Goal: Task Accomplishment & Management: Use online tool/utility

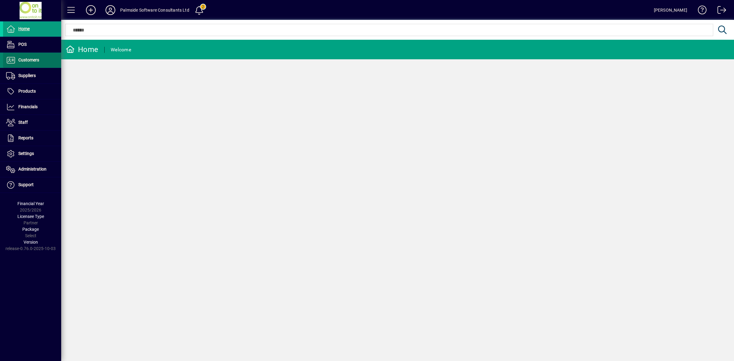
click at [28, 57] on span "Customers" at bounding box center [28, 59] width 21 height 5
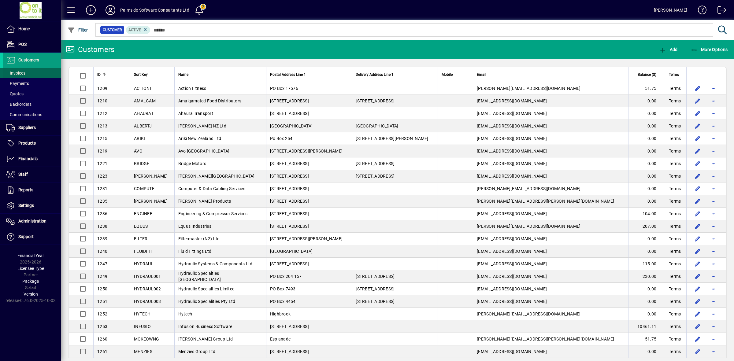
click at [21, 74] on span "Invoices" at bounding box center [15, 73] width 19 height 5
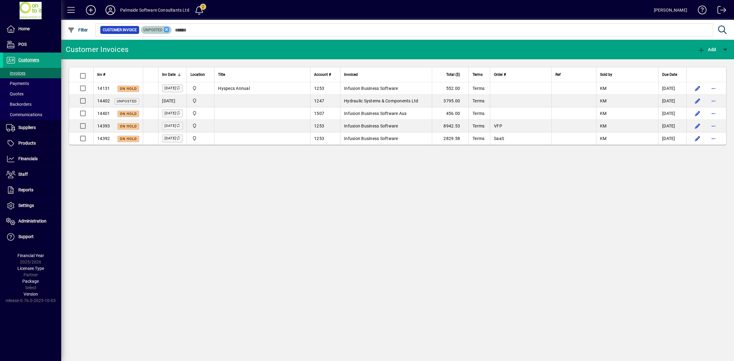
click at [167, 30] on icon at bounding box center [167, 30] width 6 height 6
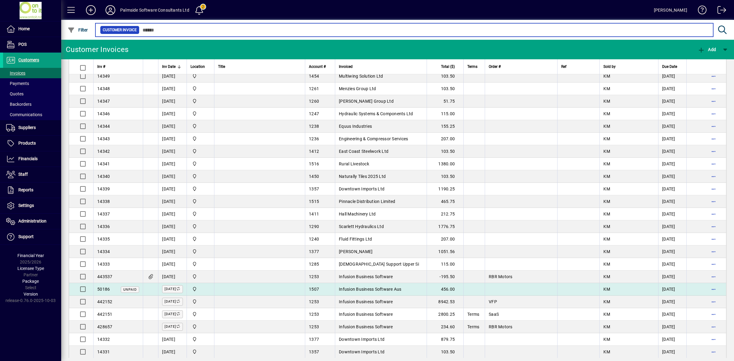
scroll to position [764, 0]
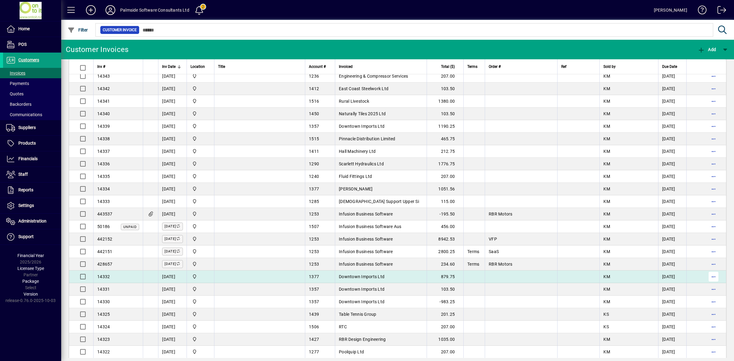
click at [707, 283] on span "button" at bounding box center [713, 276] width 15 height 15
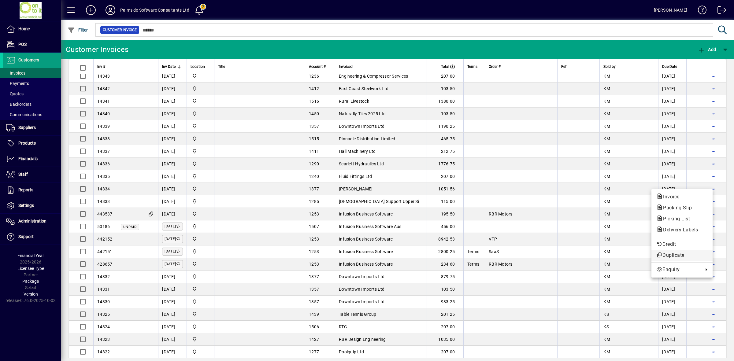
click at [679, 255] on span "Duplicate" at bounding box center [681, 255] width 51 height 7
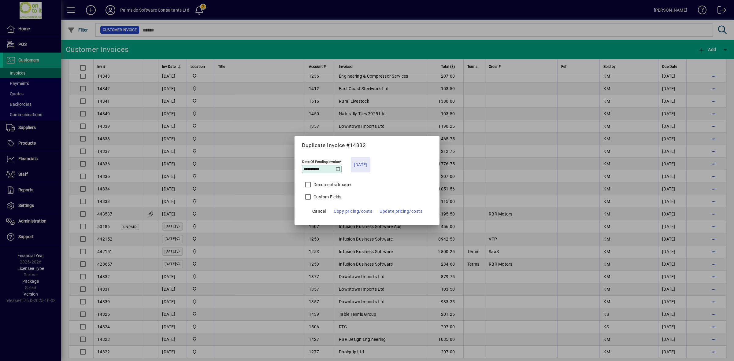
click at [354, 162] on span "[DATE]" at bounding box center [360, 164] width 13 height 7
type input "**********"
click at [360, 212] on span "Copy pricing/costs" at bounding box center [353, 211] width 39 height 7
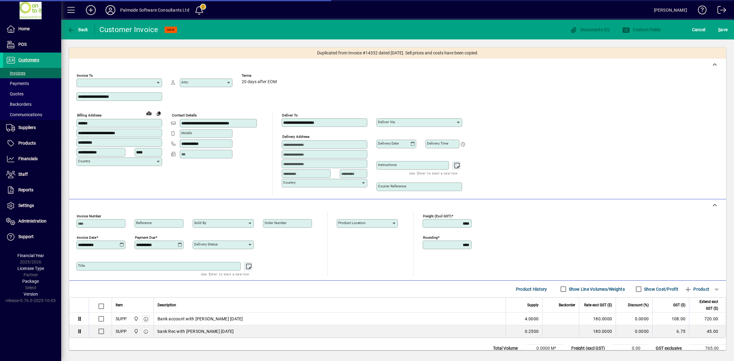
type input "**********"
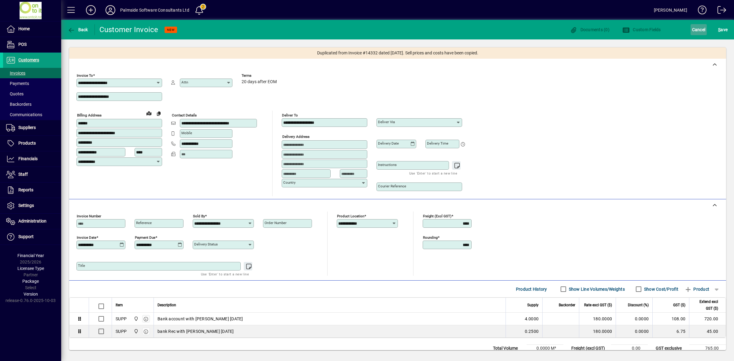
click at [694, 29] on span "Cancel" at bounding box center [698, 30] width 13 height 10
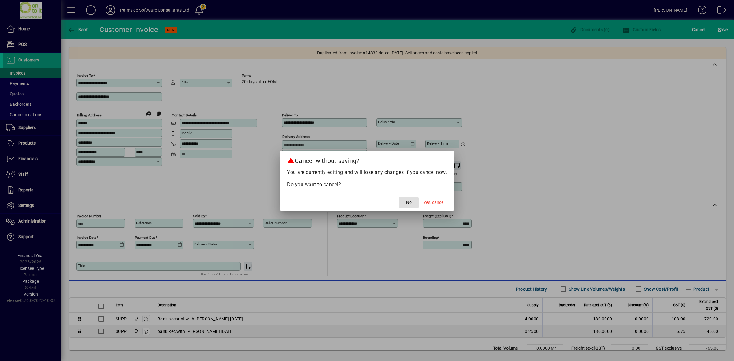
click at [434, 205] on span "Yes, cancel" at bounding box center [433, 202] width 21 height 6
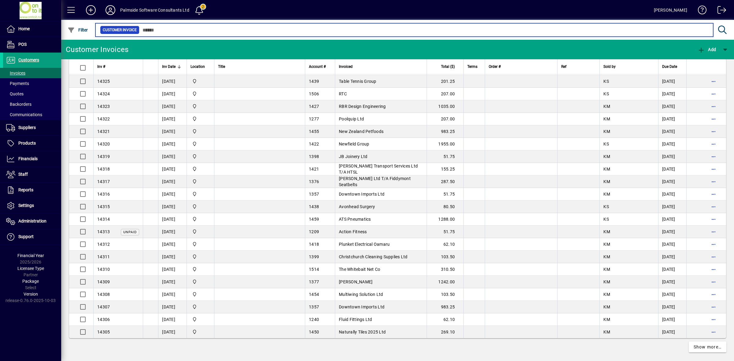
scroll to position [1010, 0]
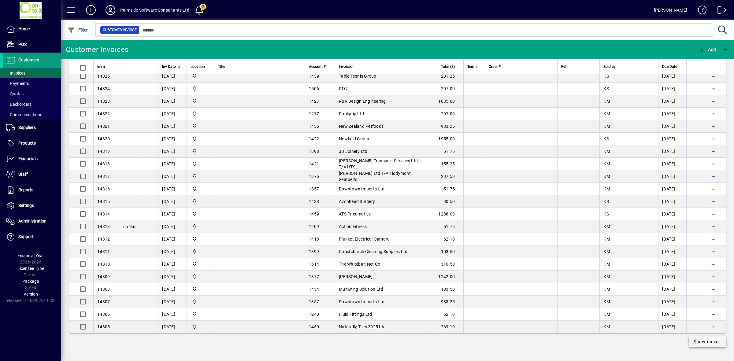
click at [707, 340] on span "Show more…" at bounding box center [707, 342] width 28 height 6
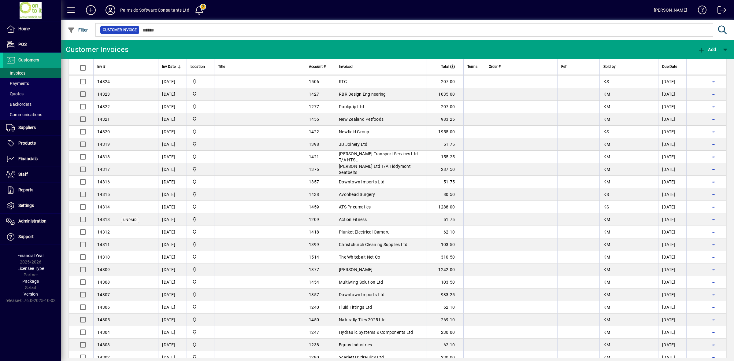
click at [183, 64] on div "Inv Date" at bounding box center [172, 66] width 21 height 7
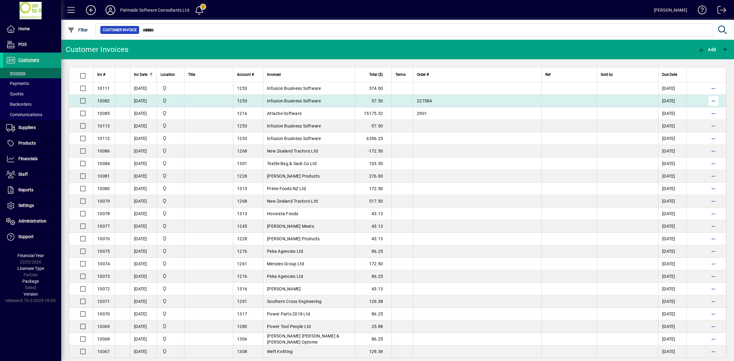
click at [707, 100] on span "button" at bounding box center [713, 101] width 15 height 15
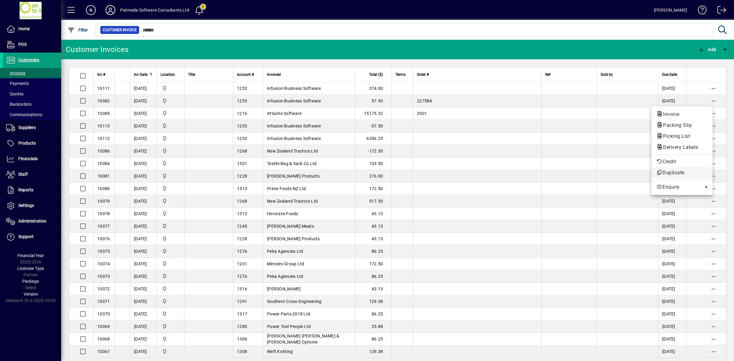
click at [677, 172] on span "Duplicate" at bounding box center [681, 172] width 51 height 7
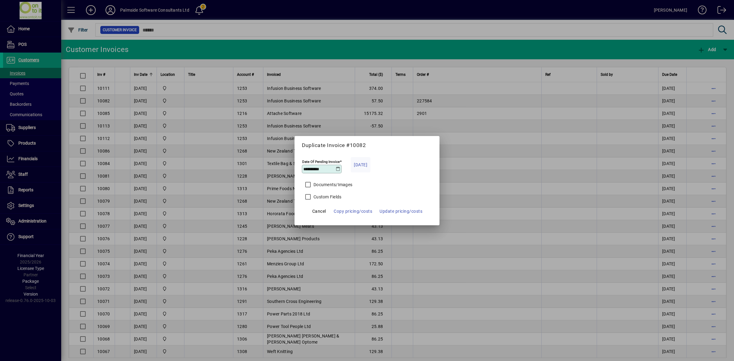
click at [359, 163] on span "[DATE]" at bounding box center [360, 164] width 13 height 7
type input "**********"
click at [361, 212] on span "Copy pricing/costs" at bounding box center [353, 211] width 39 height 7
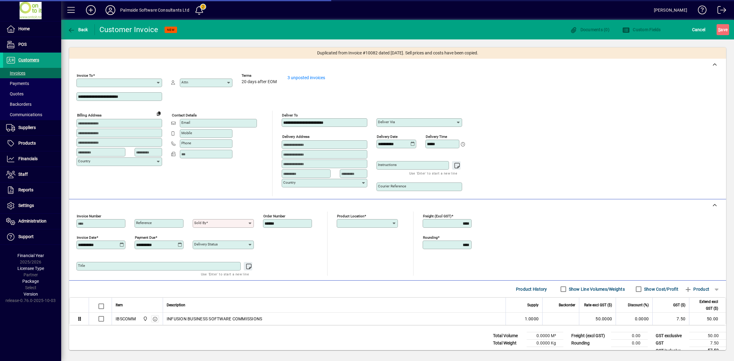
type input "**********"
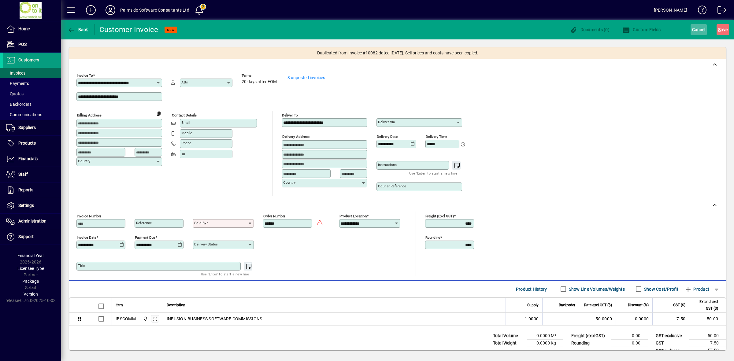
click at [698, 28] on span "Cancel" at bounding box center [698, 30] width 13 height 10
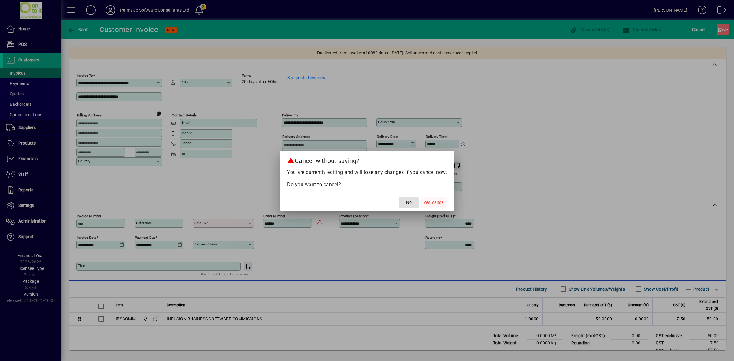
click at [427, 202] on span "Yes, cancel" at bounding box center [433, 202] width 21 height 6
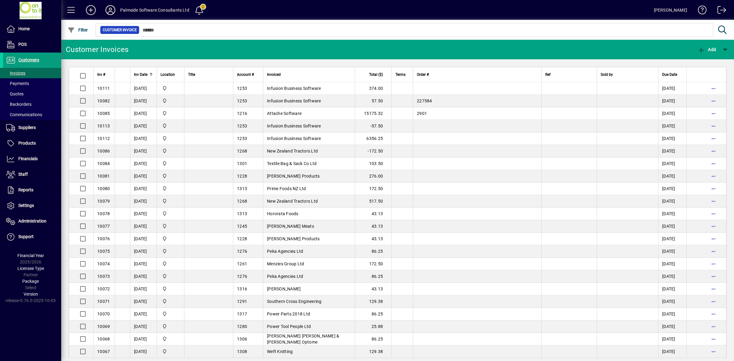
click at [109, 10] on icon at bounding box center [110, 10] width 12 height 10
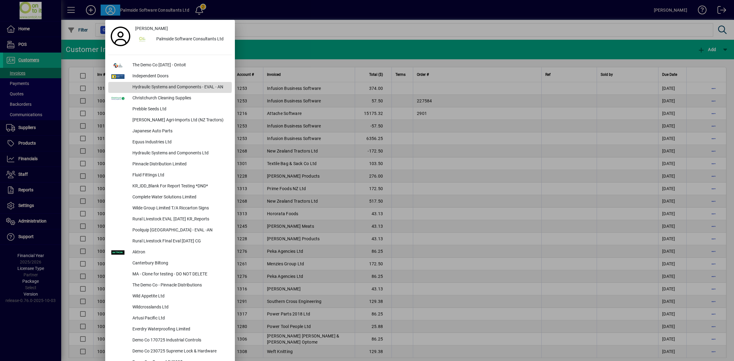
click at [139, 86] on div "Hydraulic Systems and Components - EVAL - AN" at bounding box center [179, 87] width 104 height 11
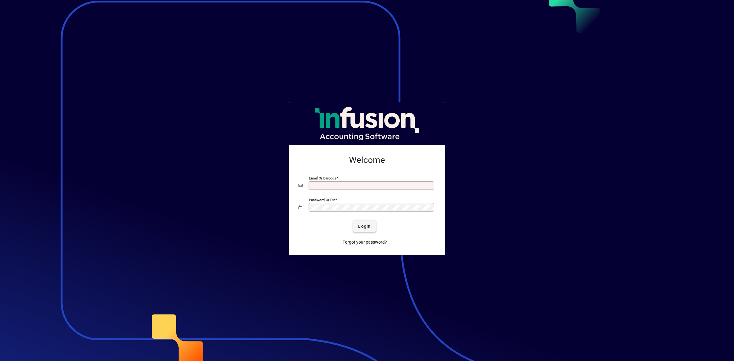
type input "**********"
click at [369, 227] on span "Login" at bounding box center [364, 226] width 13 height 6
